Goal: Task Accomplishment & Management: Manage account settings

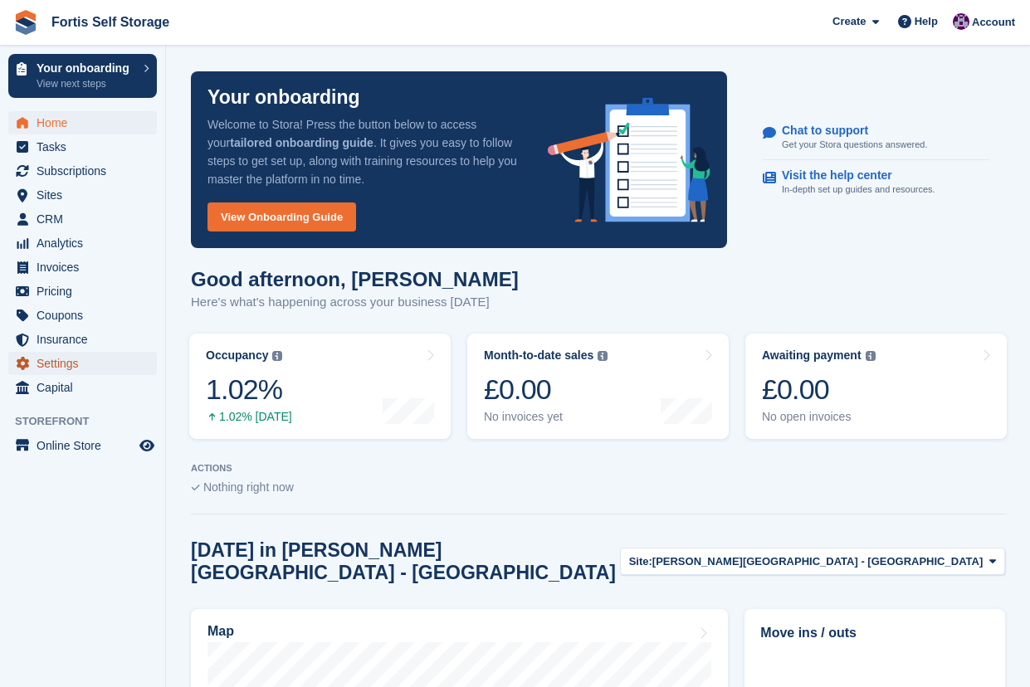
click at [120, 354] on span "Settings" at bounding box center [87, 363] width 100 height 23
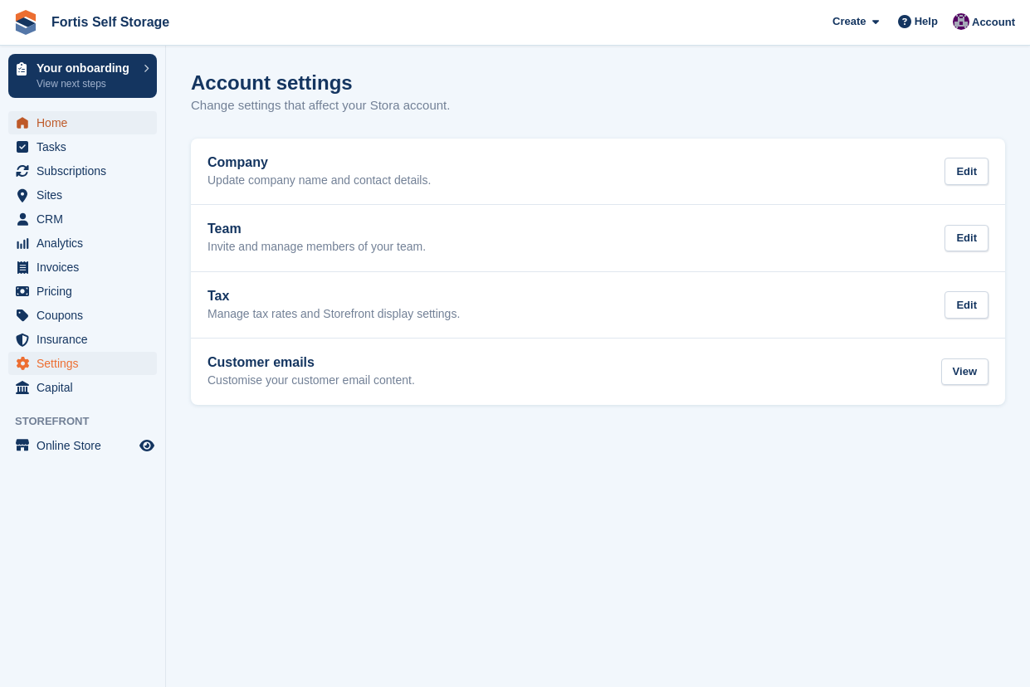
click at [62, 125] on span "Home" at bounding box center [87, 122] width 100 height 23
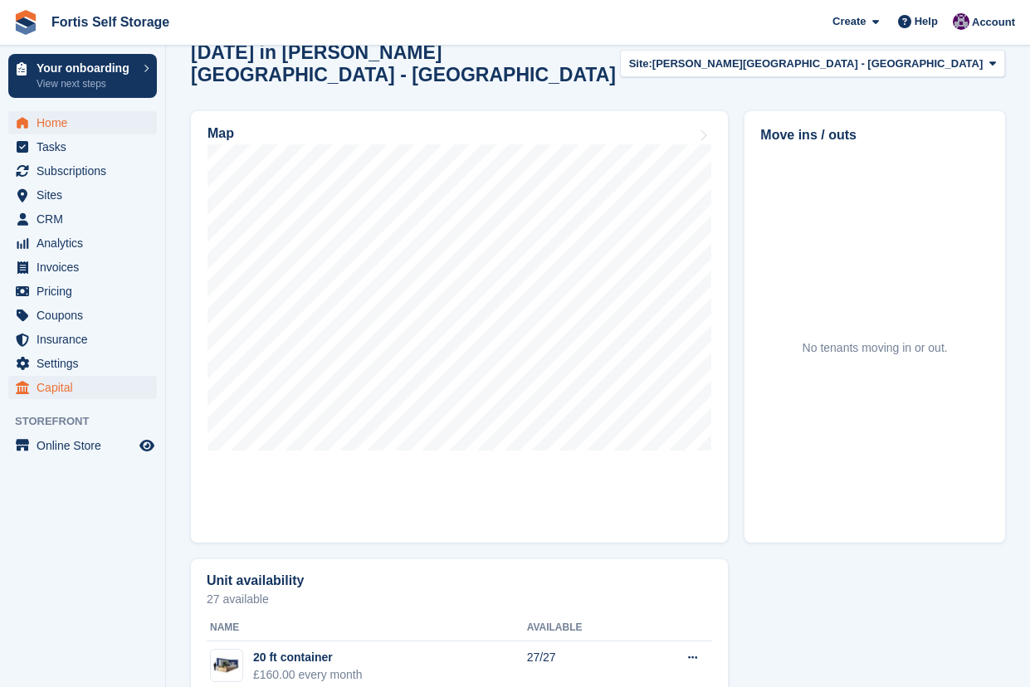
scroll to position [524, 0]
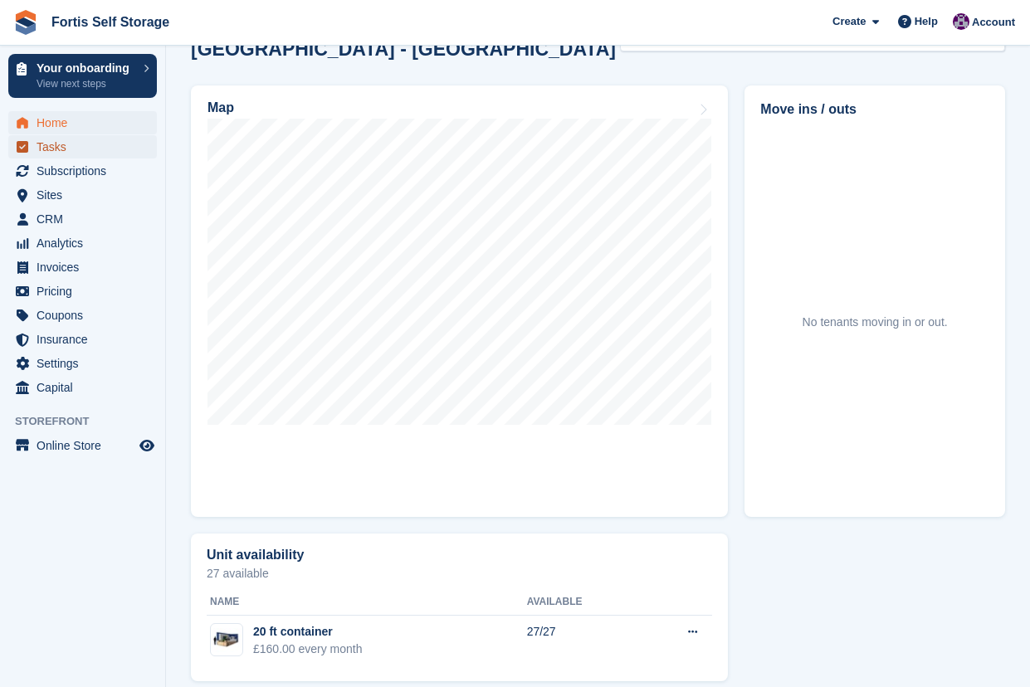
click at [75, 149] on span "Tasks" at bounding box center [87, 146] width 100 height 23
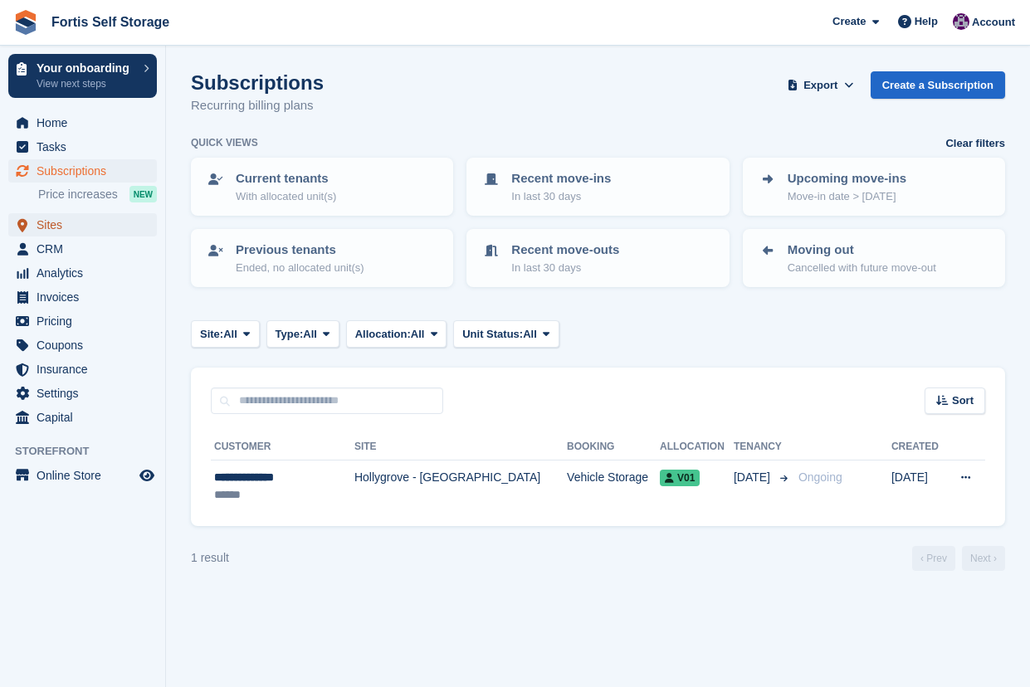
click at [66, 228] on span "Sites" at bounding box center [87, 224] width 100 height 23
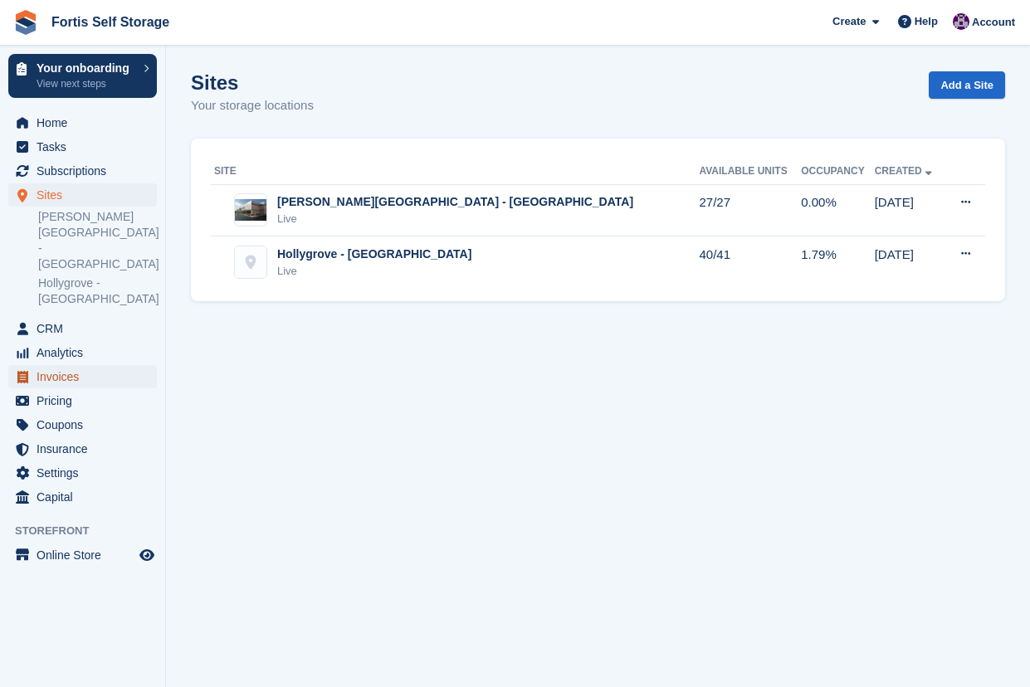
click at [69, 365] on span "Invoices" at bounding box center [87, 376] width 100 height 23
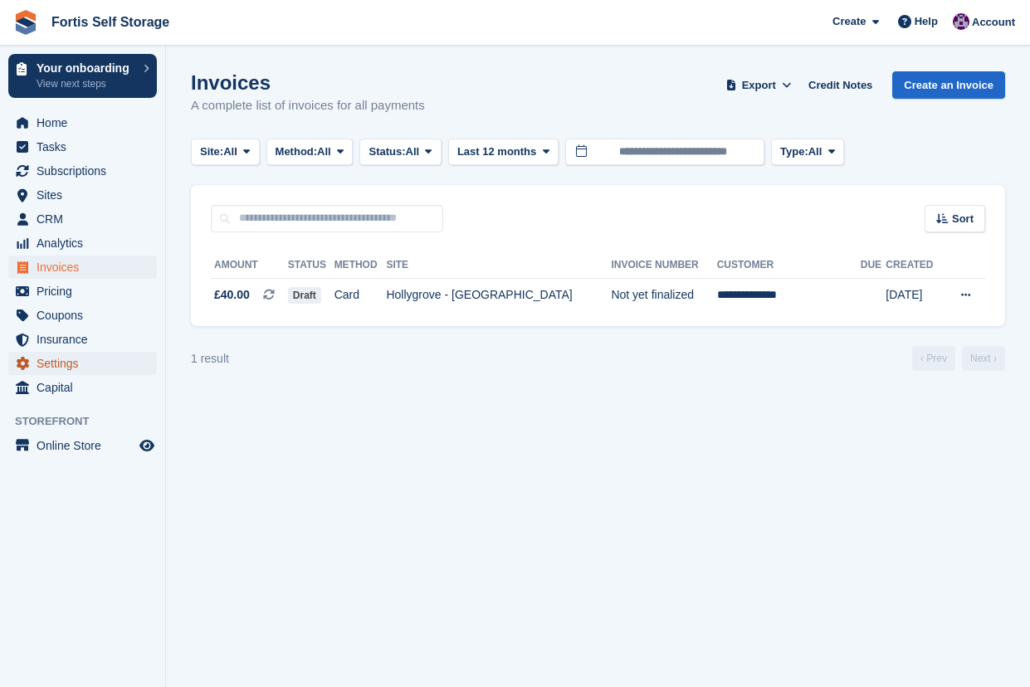
click at [62, 358] on span "Settings" at bounding box center [87, 363] width 100 height 23
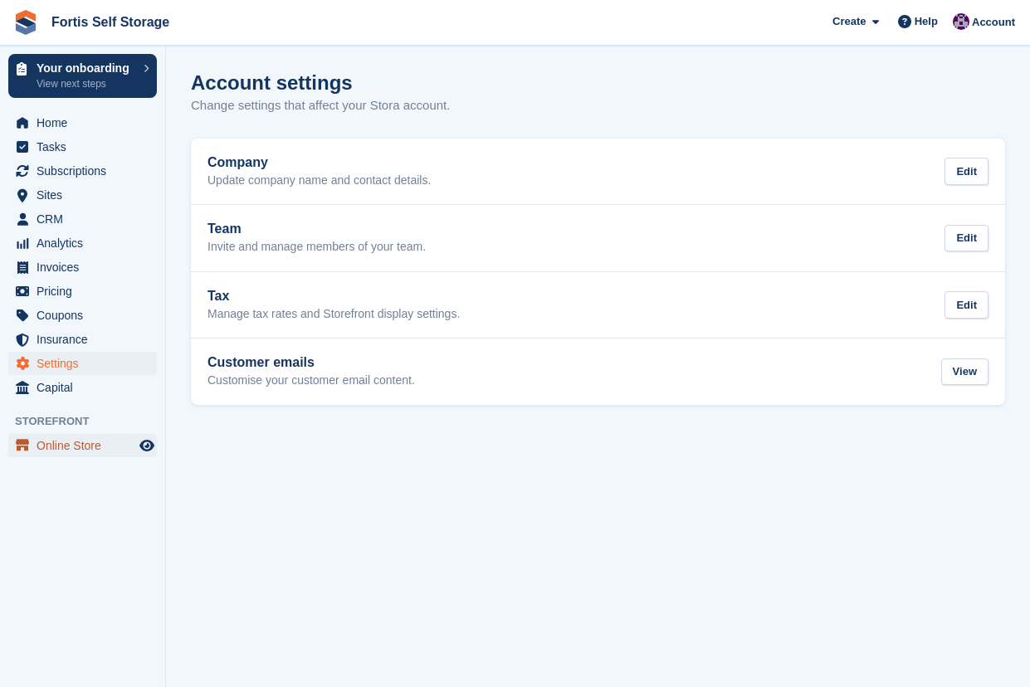
click at [69, 450] on span "Online Store" at bounding box center [87, 445] width 100 height 23
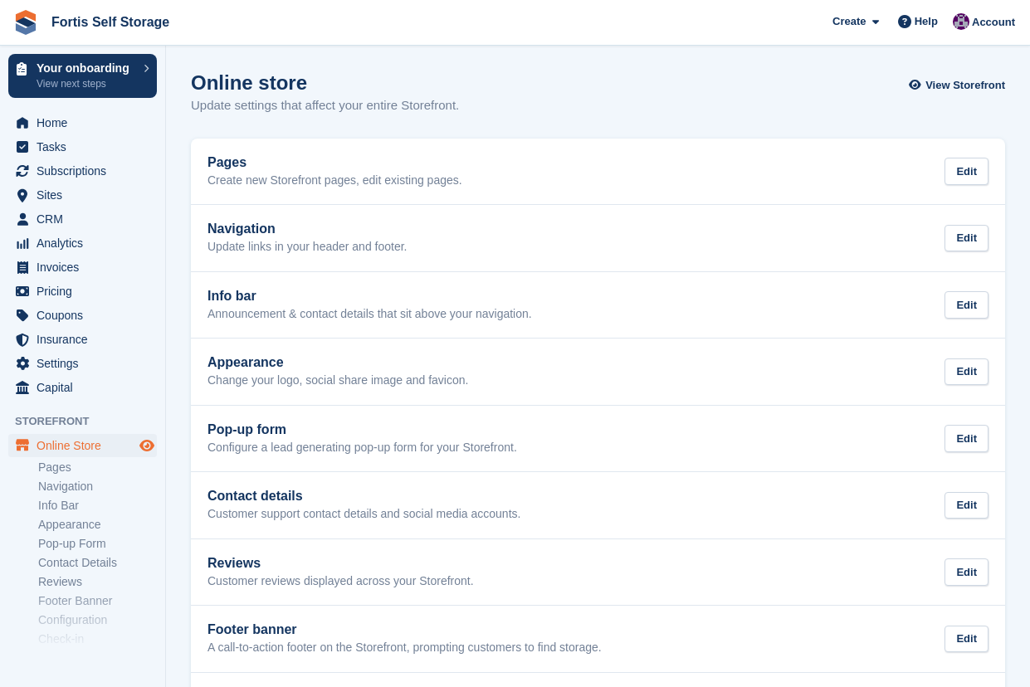
click at [144, 442] on icon "Preview store" at bounding box center [146, 445] width 15 height 13
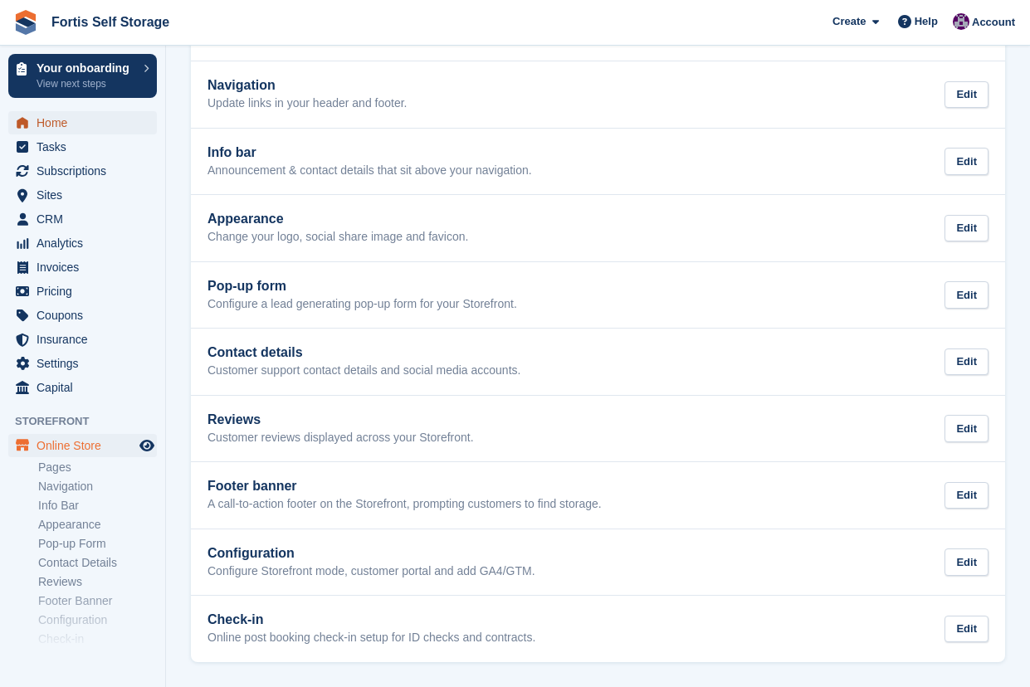
click at [90, 122] on span "Home" at bounding box center [87, 122] width 100 height 23
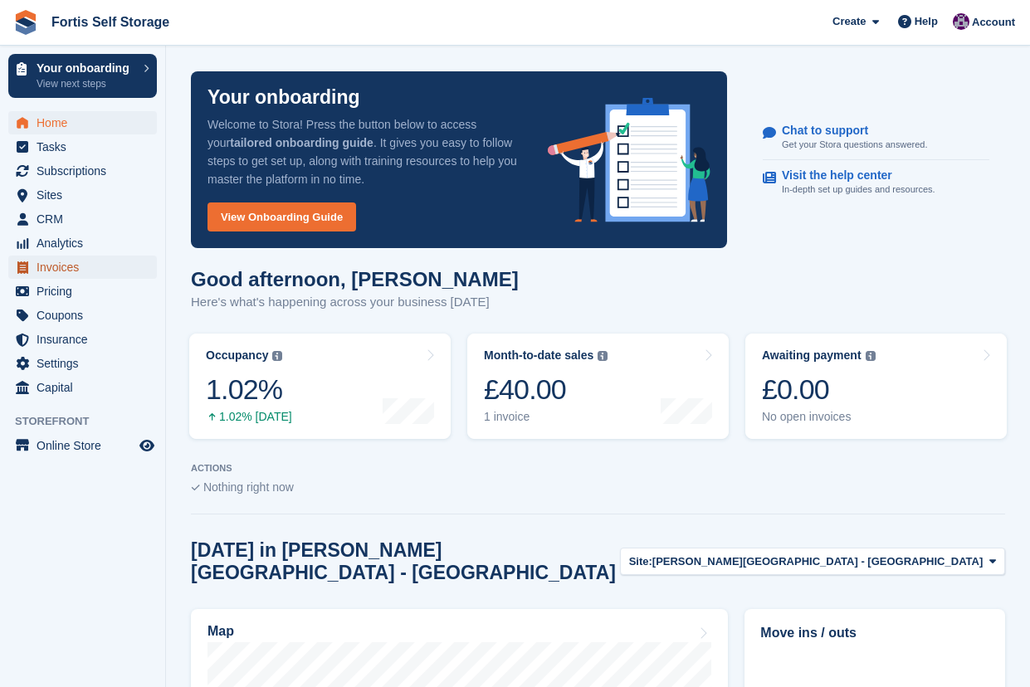
click at [83, 264] on span "Invoices" at bounding box center [87, 267] width 100 height 23
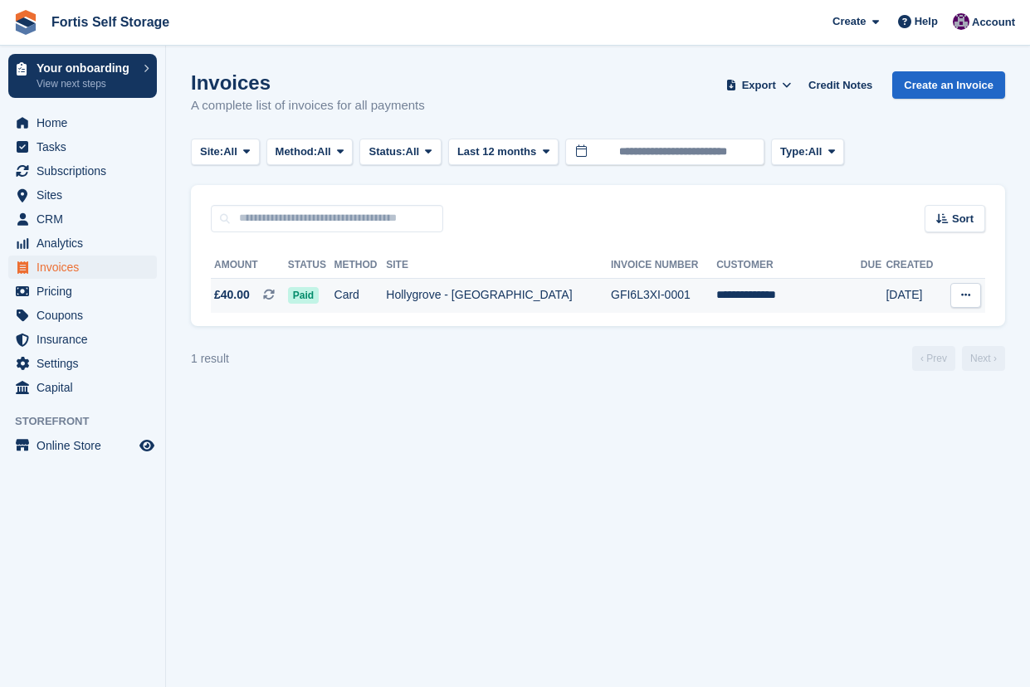
click at [513, 290] on td "Hollygrove - [GEOGRAPHIC_DATA]" at bounding box center [498, 295] width 225 height 35
